Goal: Information Seeking & Learning: Understand process/instructions

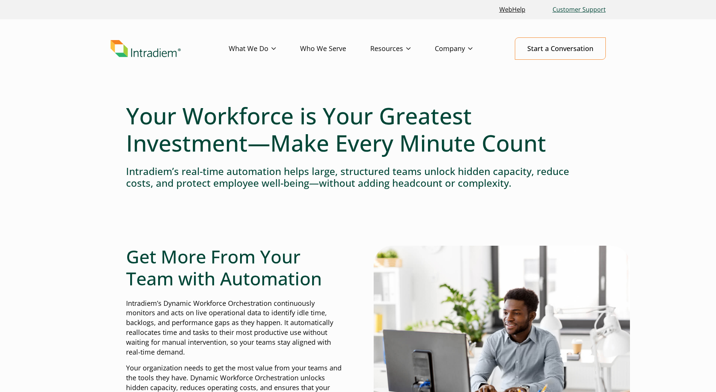
click at [586, 8] on link "Customer Support" at bounding box center [579, 10] width 59 height 16
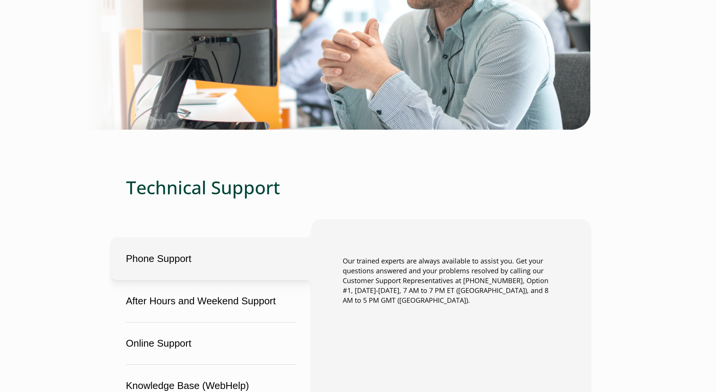
scroll to position [453, 0]
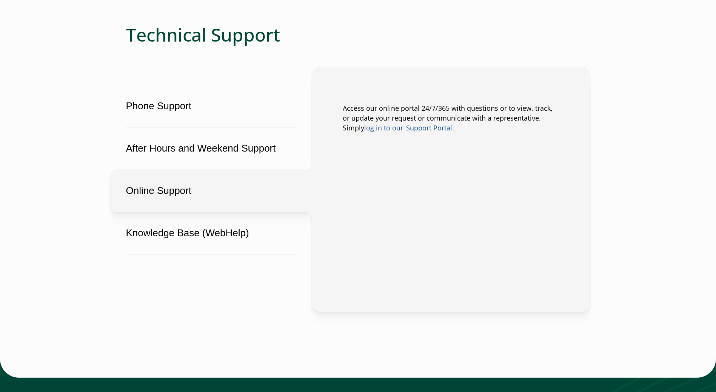
click at [156, 197] on button "Online Support" at bounding box center [211, 190] width 201 height 43
click at [389, 128] on link "log in to our  Support Portal" at bounding box center [408, 127] width 88 height 9
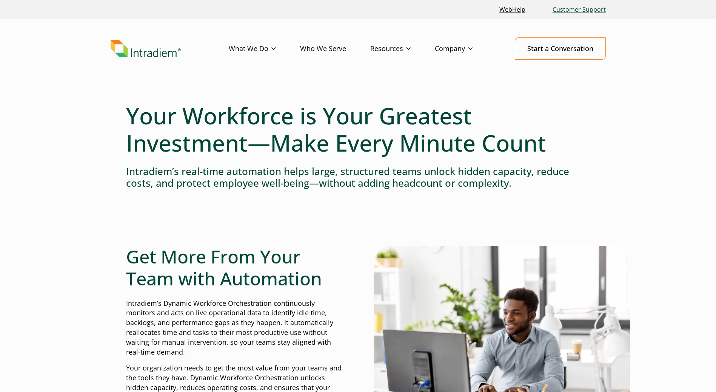
click at [593, 14] on link "Customer Support" at bounding box center [579, 10] width 59 height 16
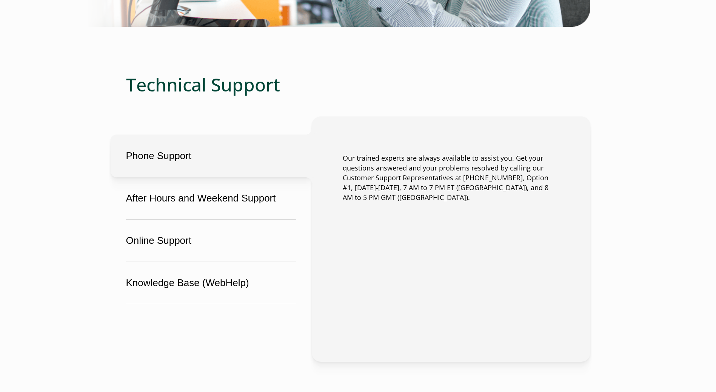
scroll to position [453, 0]
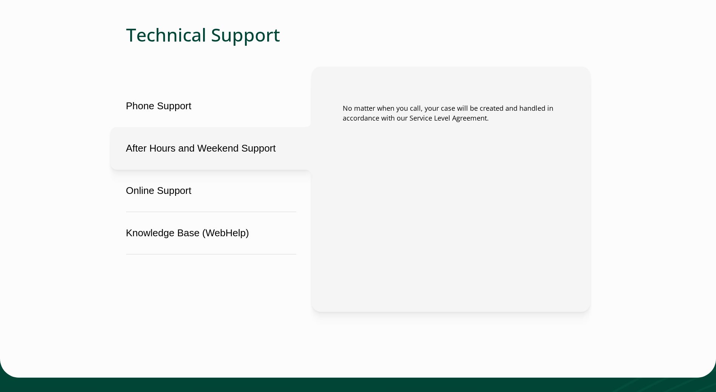
click at [181, 150] on button "After Hours and Weekend Support" at bounding box center [211, 148] width 201 height 43
click at [176, 182] on button "Online Support" at bounding box center [211, 190] width 201 height 43
click at [185, 228] on button "Knowledge Base (WebHelp)" at bounding box center [211, 232] width 201 height 43
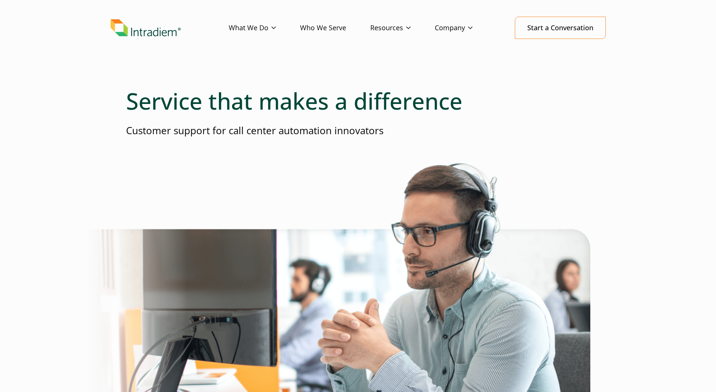
scroll to position [0, 0]
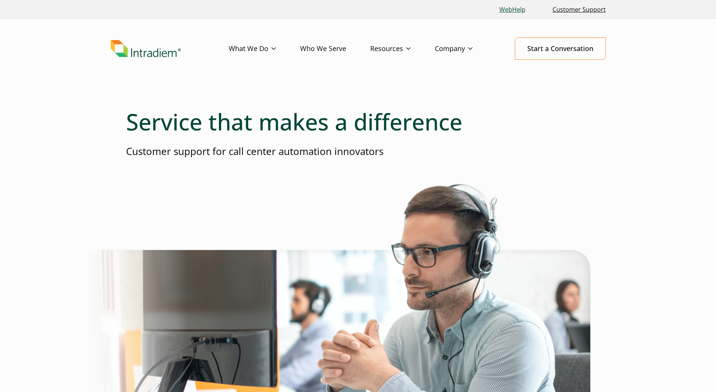
click at [507, 5] on link "WebHelp" at bounding box center [512, 10] width 32 height 16
